Goal: Information Seeking & Learning: Learn about a topic

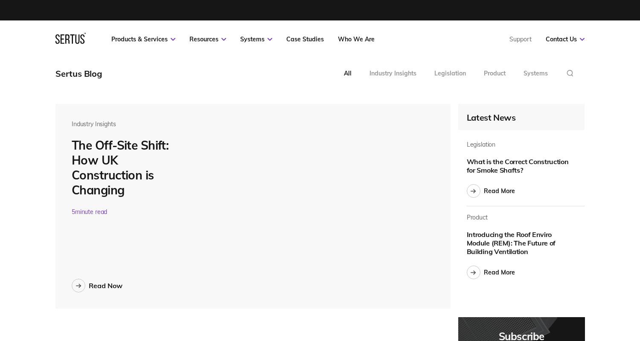
scroll to position [2968, 530]
